Goal: Connect with others: Establish contact or relationships with other users

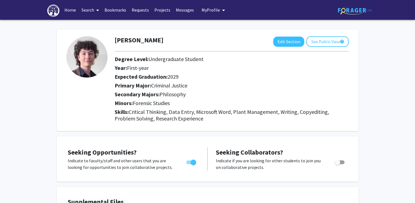
click at [91, 13] on link "Search" at bounding box center [90, 9] width 23 height 19
click at [114, 7] on link "Bookmarks" at bounding box center [115, 9] width 27 height 19
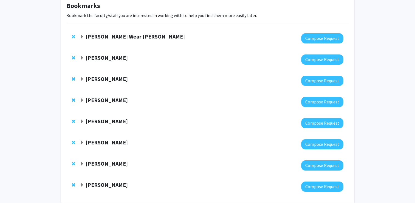
scroll to position [30, 0]
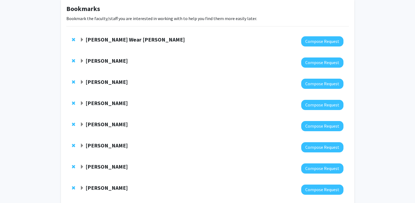
click at [105, 59] on strong "[PERSON_NAME]" at bounding box center [107, 60] width 42 height 7
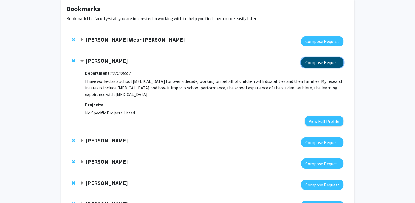
click at [307, 64] on button "Compose Request" at bounding box center [322, 62] width 42 height 10
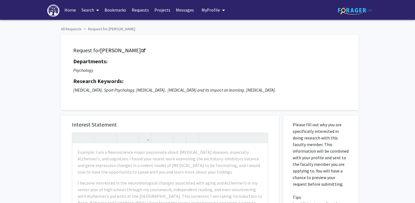
scroll to position [30, 0]
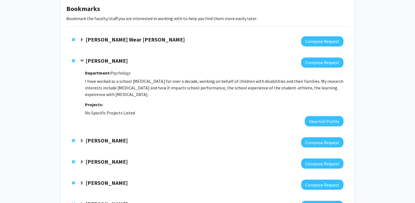
click at [82, 38] on span "Expand Kimberly Wear Jones Bookmark" at bounding box center [82, 40] width 4 height 4
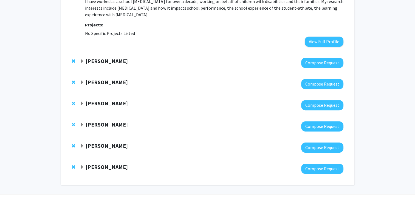
scroll to position [279, 0]
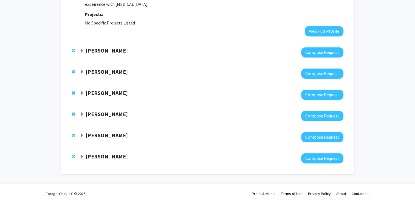
click at [83, 155] on span "Expand Donna Scheidt Bookmark" at bounding box center [82, 156] width 4 height 4
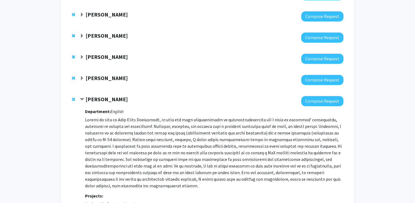
scroll to position [335, 0]
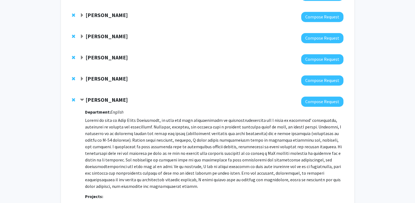
click at [83, 77] on span "Expand Melissa Schoenlein Bookmark" at bounding box center [82, 79] width 4 height 4
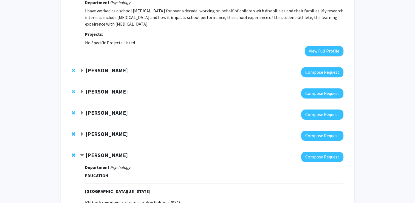
scroll to position [255, 0]
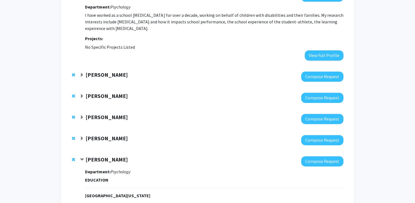
click at [82, 135] on div "[PERSON_NAME]" at bounding box center [139, 138] width 119 height 7
click at [81, 141] on div "[PERSON_NAME]" at bounding box center [139, 138] width 119 height 7
click at [82, 138] on span "Expand Tahl Zimmerman Bookmark" at bounding box center [82, 138] width 4 height 4
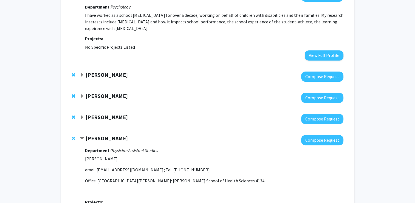
click at [81, 118] on span "Expand Amanda Allen Bookmark" at bounding box center [82, 117] width 4 height 4
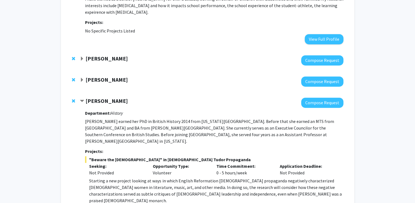
scroll to position [271, 0]
click at [80, 78] on span "Expand Matthew Sayre Bookmark" at bounding box center [82, 80] width 4 height 4
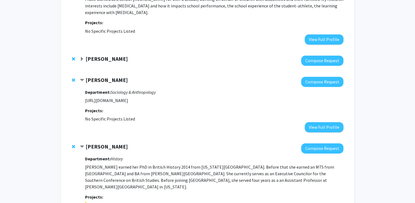
click at [83, 58] on span "Expand Laura Nagy Bookmark" at bounding box center [82, 59] width 4 height 4
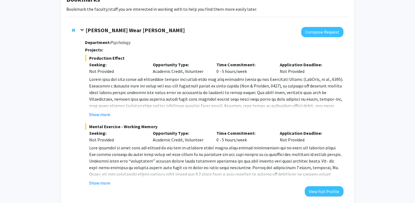
scroll to position [0, 0]
